Goal: Transaction & Acquisition: Purchase product/service

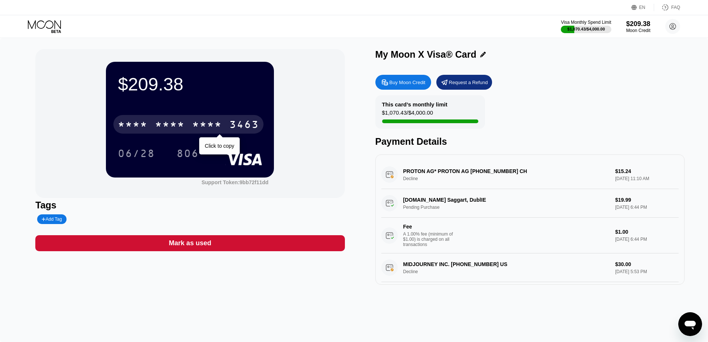
click at [194, 128] on div "* * * *" at bounding box center [207, 125] width 30 height 12
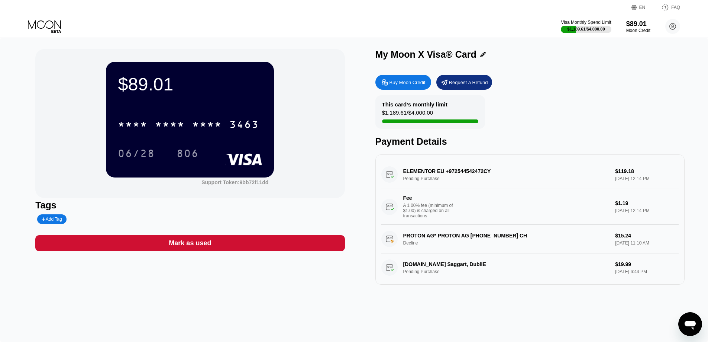
click at [235, 91] on div "$89.01" at bounding box center [190, 84] width 144 height 21
click at [420, 88] on div "Buy Moon Credit" at bounding box center [404, 82] width 56 height 15
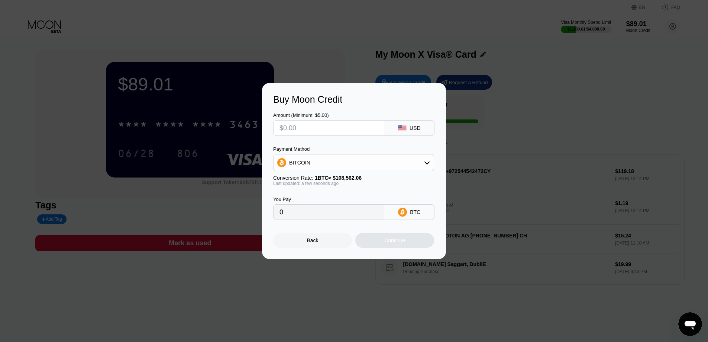
click at [317, 129] on input "text" at bounding box center [329, 127] width 99 height 15
click at [299, 162] on div "BITCOIN" at bounding box center [299, 163] width 21 height 6
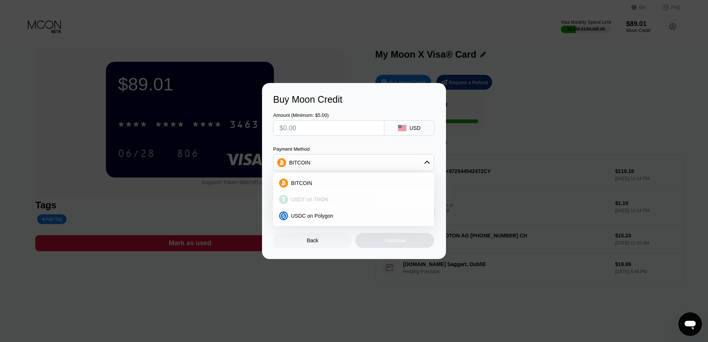
click at [316, 199] on span "USDT on TRON" at bounding box center [310, 199] width 38 height 6
type input "0.00"
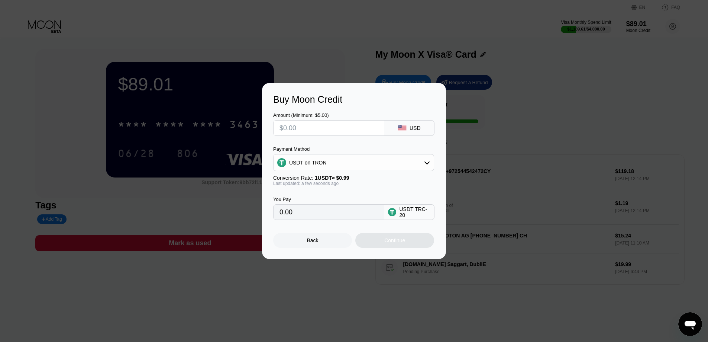
click at [313, 160] on div "USDT on TRON" at bounding box center [308, 163] width 38 height 6
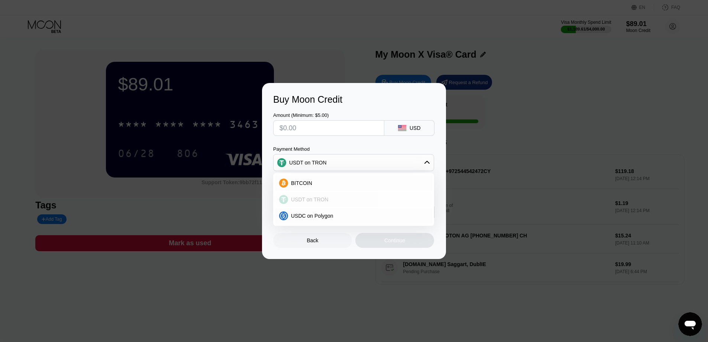
click at [309, 193] on div "USDT on TRON" at bounding box center [354, 199] width 157 height 15
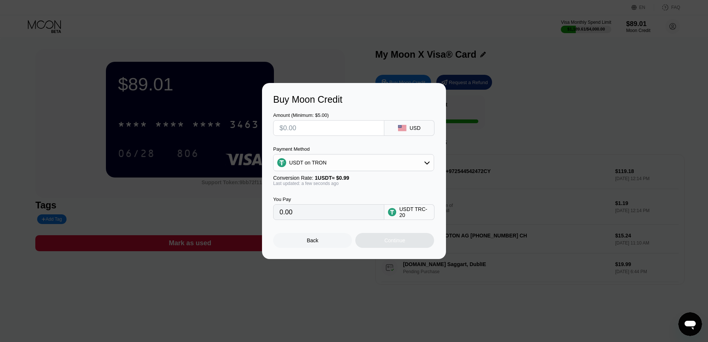
click at [307, 126] on input "text" at bounding box center [329, 127] width 99 height 15
type input "$100"
type input "101.01"
type input "$1000"
type input "1010.10"
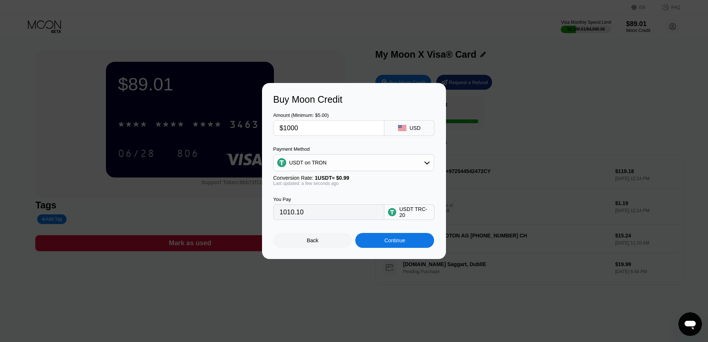
type input "$100"
type input "101.01"
type input "$100"
click at [389, 241] on div "Continue" at bounding box center [394, 240] width 21 height 6
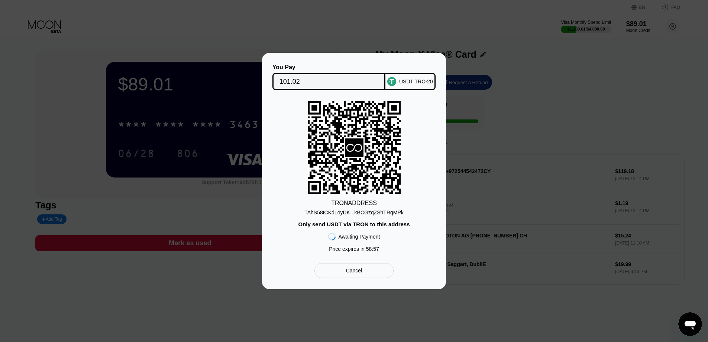
click at [334, 212] on div "TAhS58tCKdLoyDK...kBCGzqZShTRqMPk" at bounding box center [354, 212] width 99 height 6
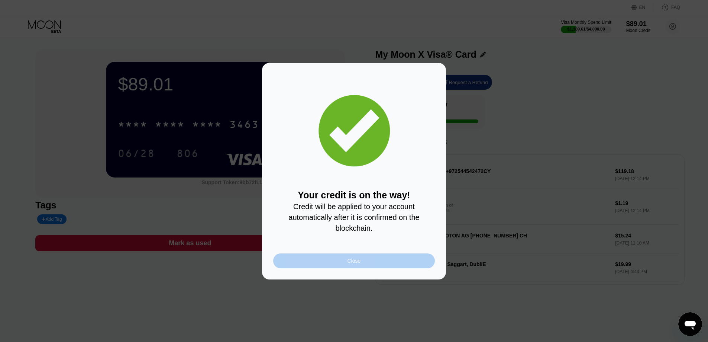
click at [349, 256] on div "Close" at bounding box center [354, 260] width 162 height 15
